Goal: Task Accomplishment & Management: Manage account settings

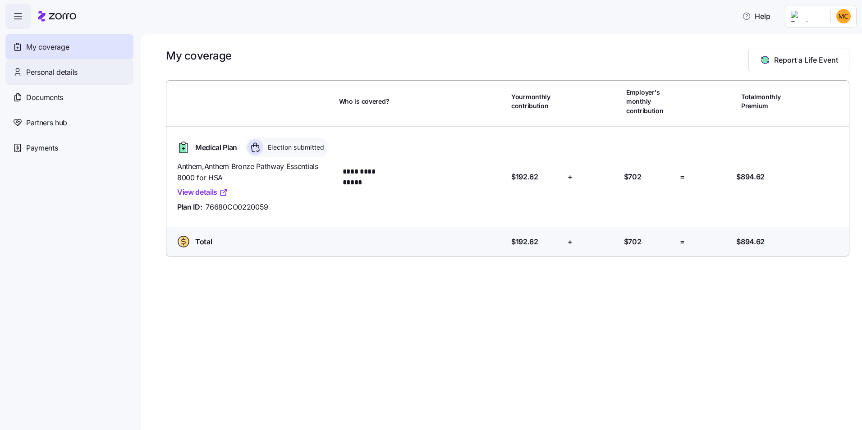
click at [42, 73] on span "Personal details" at bounding box center [51, 72] width 51 height 11
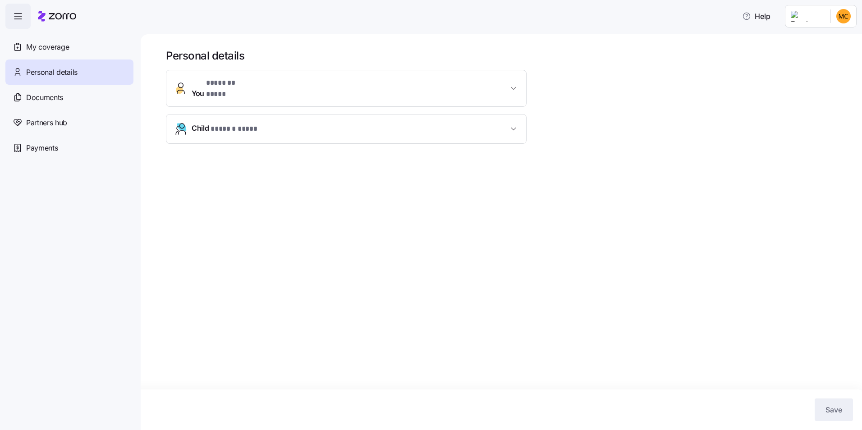
click at [510, 87] on icon "button" at bounding box center [513, 88] width 9 height 9
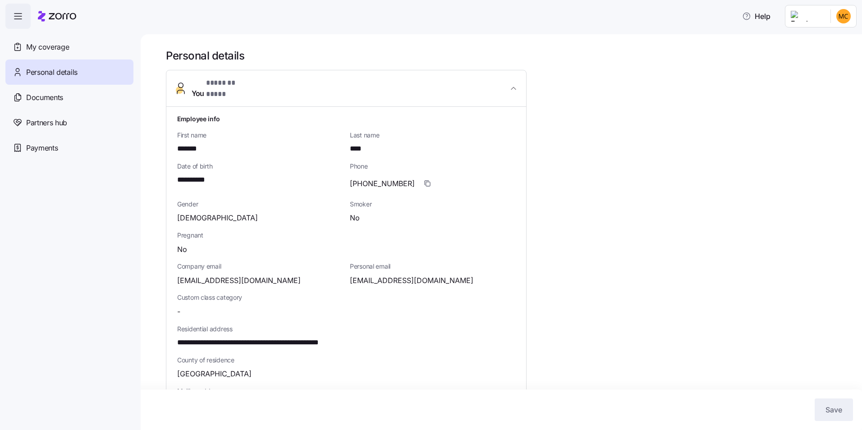
click at [17, 17] on icon "button" at bounding box center [18, 16] width 11 height 11
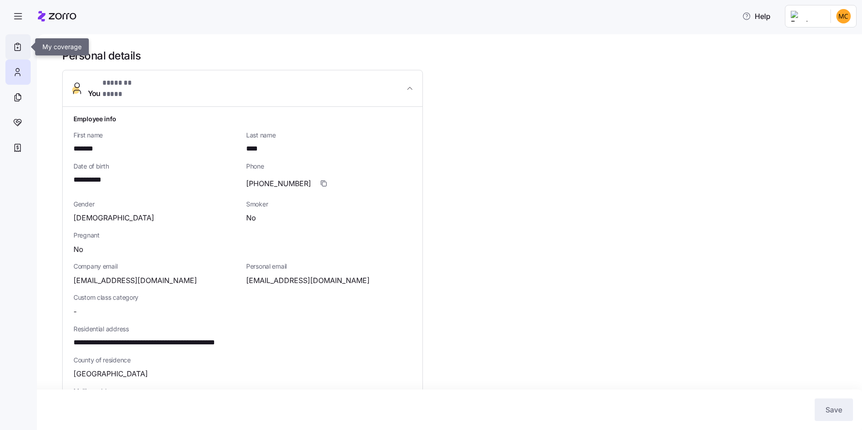
click at [17, 48] on icon at bounding box center [18, 48] width 2 height 0
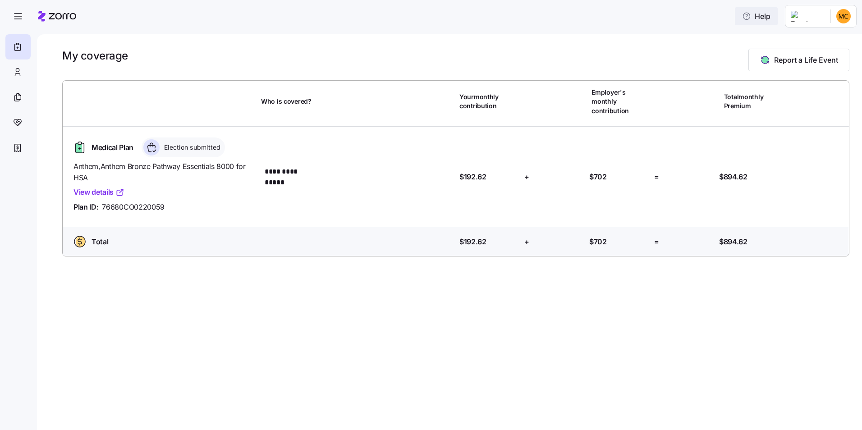
click at [742, 18] on span "Help" at bounding box center [756, 16] width 28 height 11
click at [843, 13] on html "**********" at bounding box center [431, 212] width 862 height 425
click at [837, 36] on div "My settings" at bounding box center [825, 41] width 47 height 10
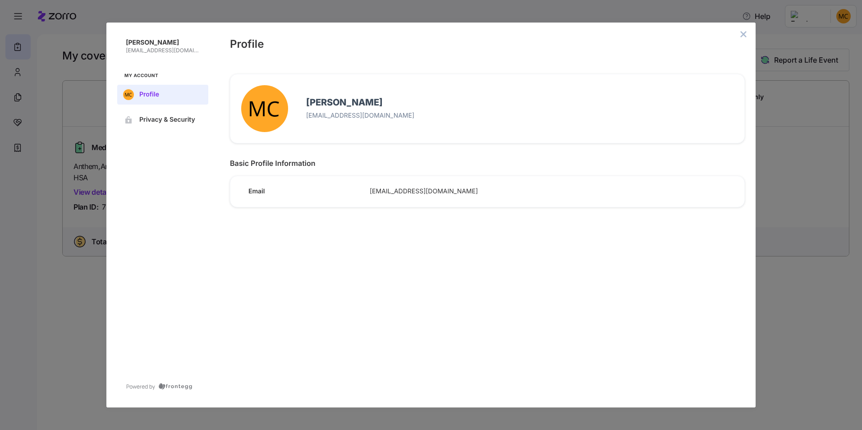
click at [405, 190] on span "[EMAIL_ADDRESS][DOMAIN_NAME]" at bounding box center [548, 192] width 357 height 8
click at [174, 118] on span "Privacy & Security" at bounding box center [169, 119] width 61 height 7
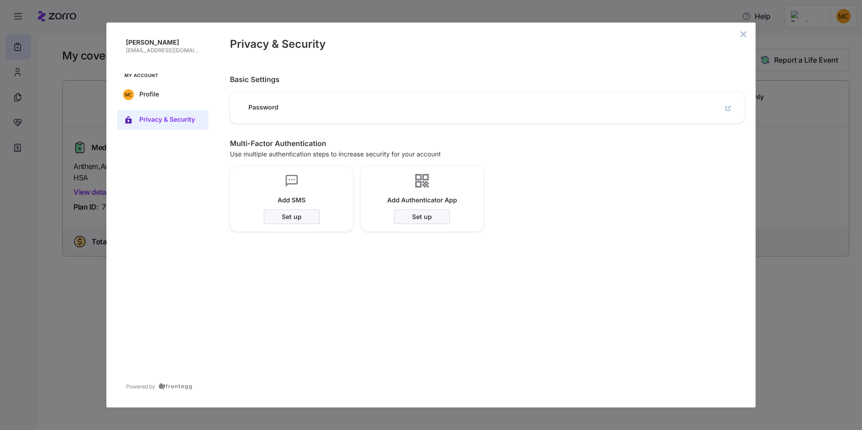
click at [157, 52] on p "[EMAIL_ADDRESS][DOMAIN_NAME]" at bounding box center [163, 50] width 75 height 7
click at [744, 33] on icon "close admin-box" at bounding box center [743, 34] width 7 height 7
